Goal: Task Accomplishment & Management: Use online tool/utility

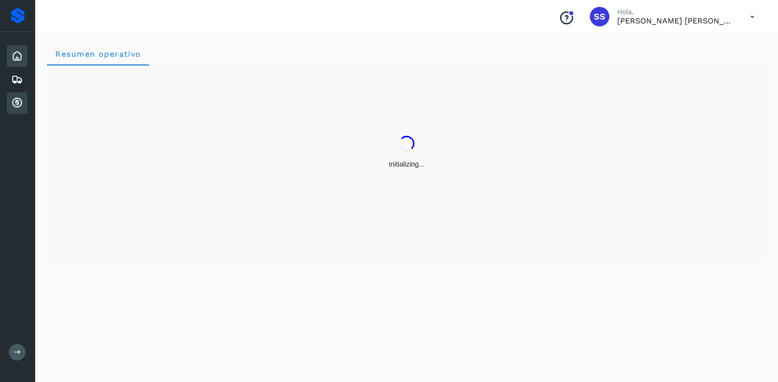
click at [19, 106] on icon at bounding box center [17, 103] width 12 height 12
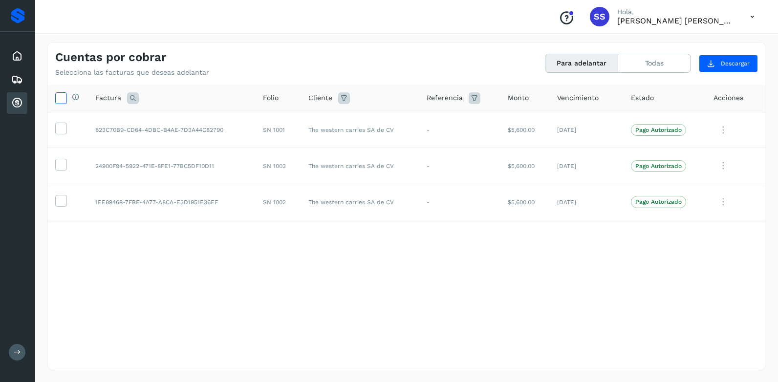
click at [60, 95] on icon at bounding box center [61, 97] width 10 height 10
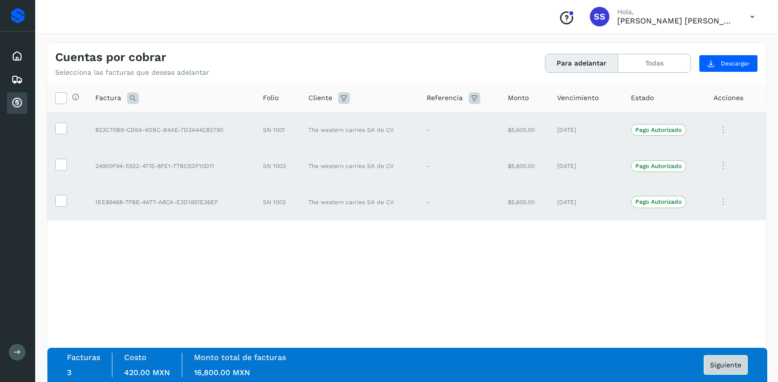
click at [723, 370] on button "Siguiente" at bounding box center [726, 365] width 44 height 20
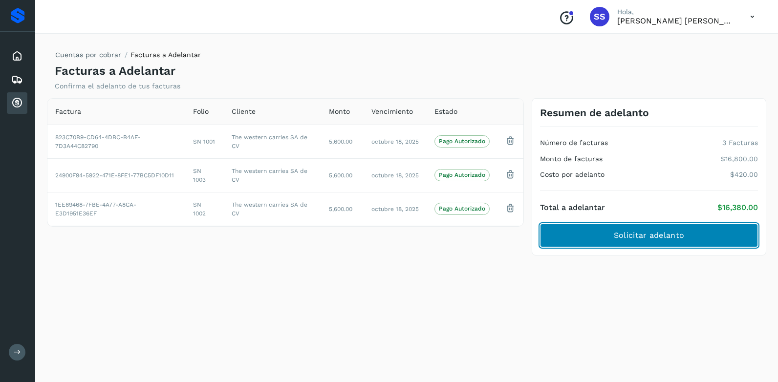
click at [644, 231] on span "Solicitar adelanto" at bounding box center [649, 235] width 70 height 11
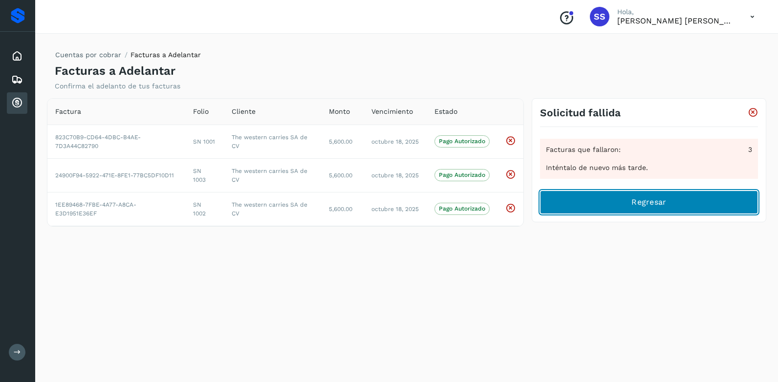
click at [661, 198] on span "Regresar" at bounding box center [649, 202] width 35 height 11
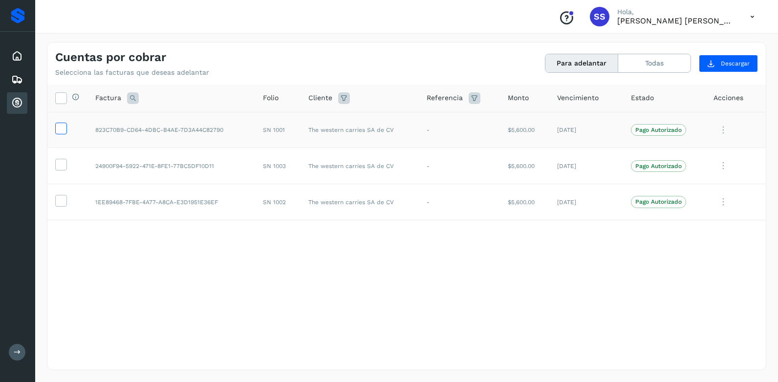
click at [66, 129] on label at bounding box center [61, 129] width 12 height 12
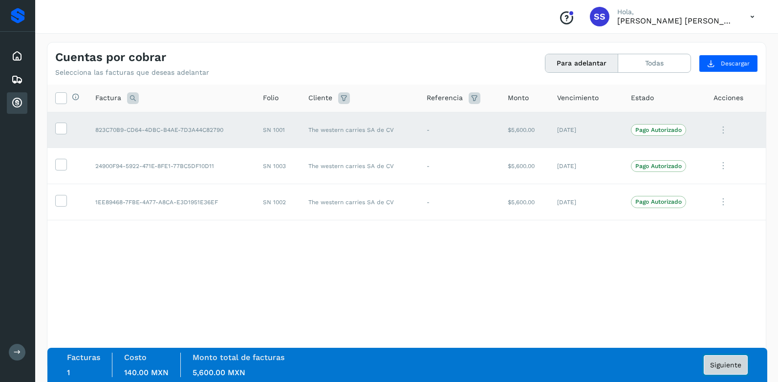
click at [720, 362] on span "Siguiente" at bounding box center [725, 365] width 31 height 7
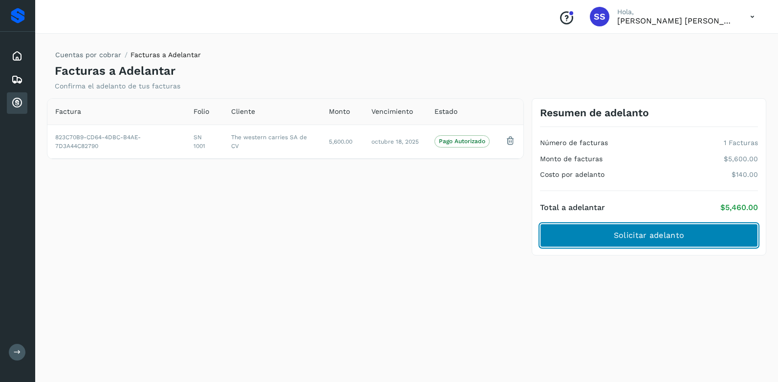
click at [674, 233] on span "Solicitar adelanto" at bounding box center [649, 235] width 70 height 11
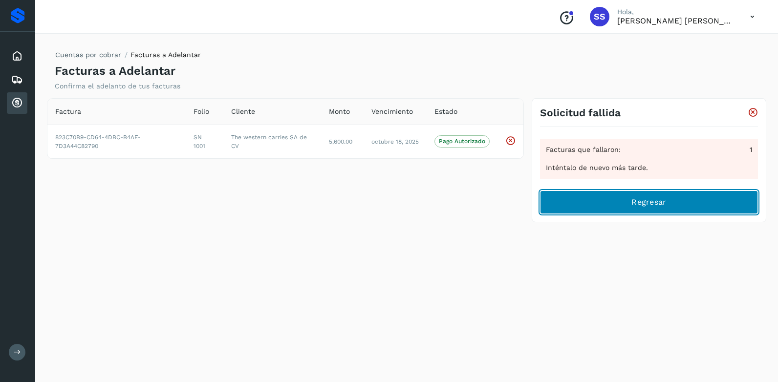
click at [668, 198] on button "Regresar" at bounding box center [649, 202] width 218 height 23
